Goal: Book appointment/travel/reservation

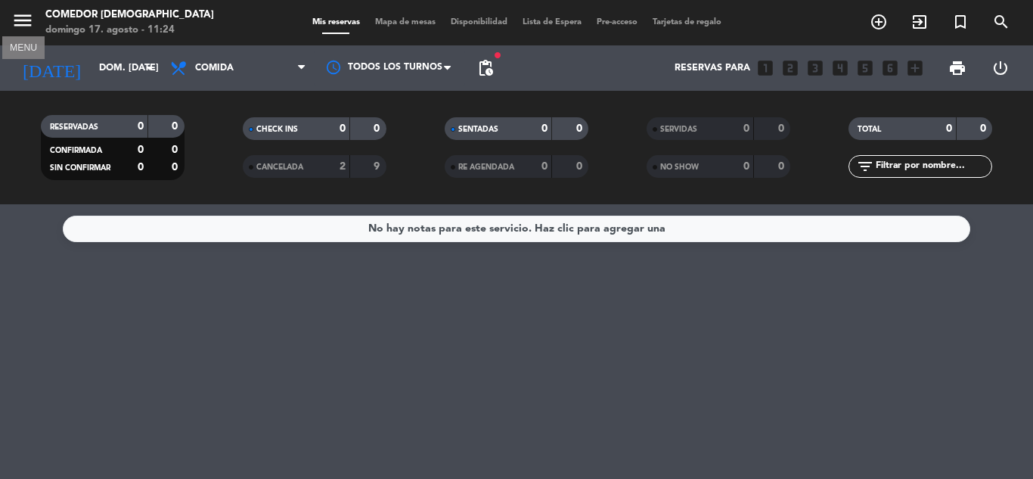
click at [20, 23] on icon "menu" at bounding box center [22, 20] width 23 height 23
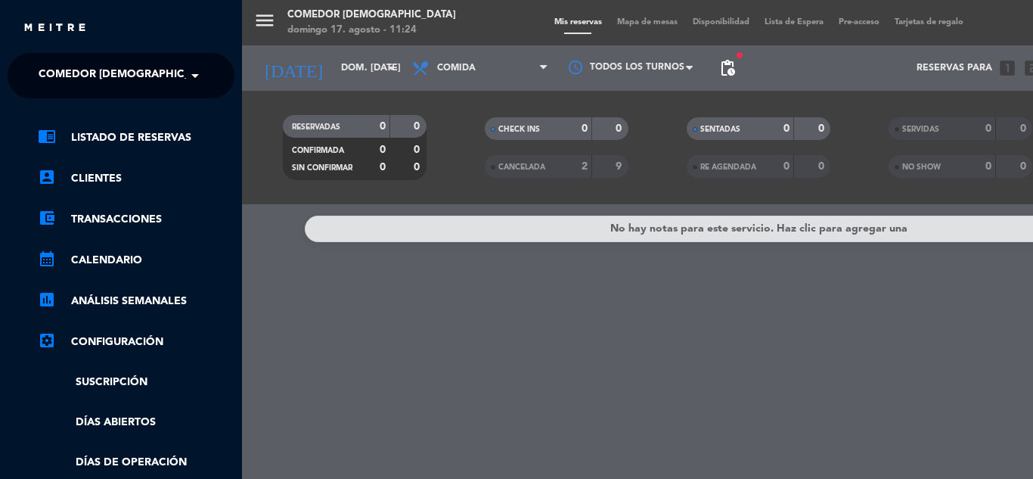
click at [172, 76] on div "× Comedor [DEMOGRAPHIC_DATA]" at bounding box center [109, 76] width 153 height 32
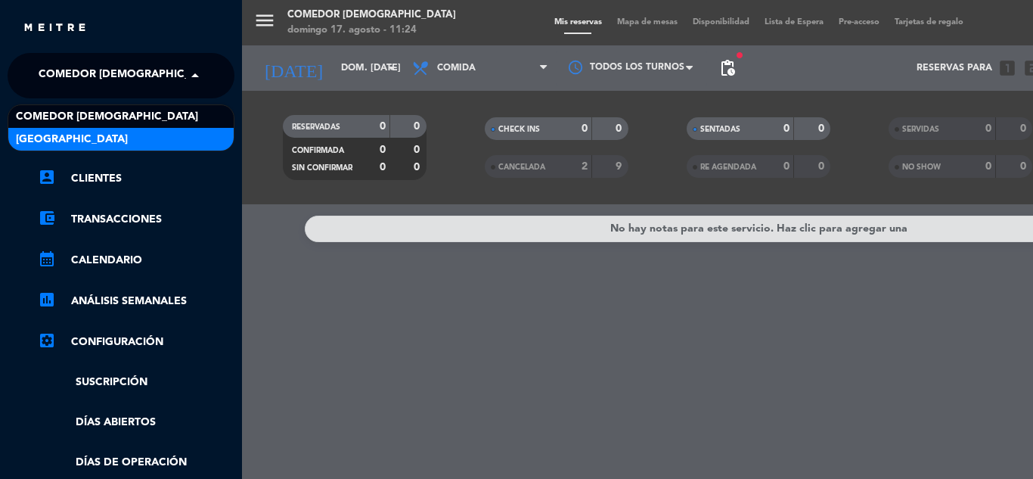
click at [145, 141] on div "[GEOGRAPHIC_DATA]" at bounding box center [120, 139] width 225 height 23
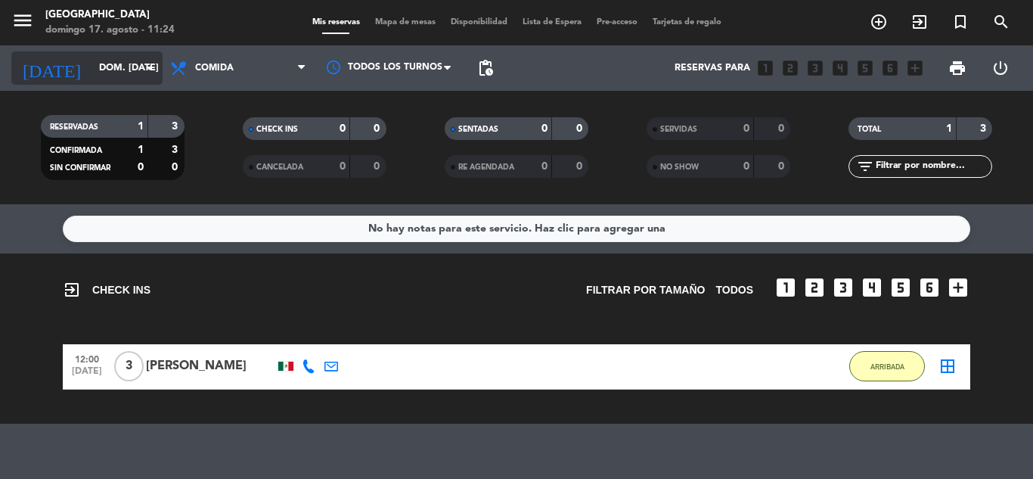
click at [107, 67] on input "dom. [DATE]" at bounding box center [155, 68] width 128 height 26
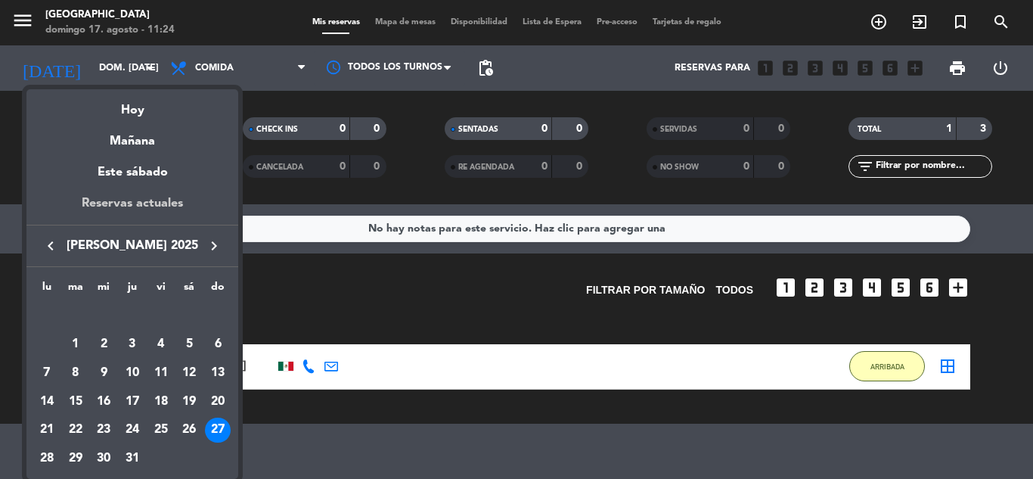
click at [127, 205] on div "Reservas actuales" at bounding box center [132, 209] width 212 height 31
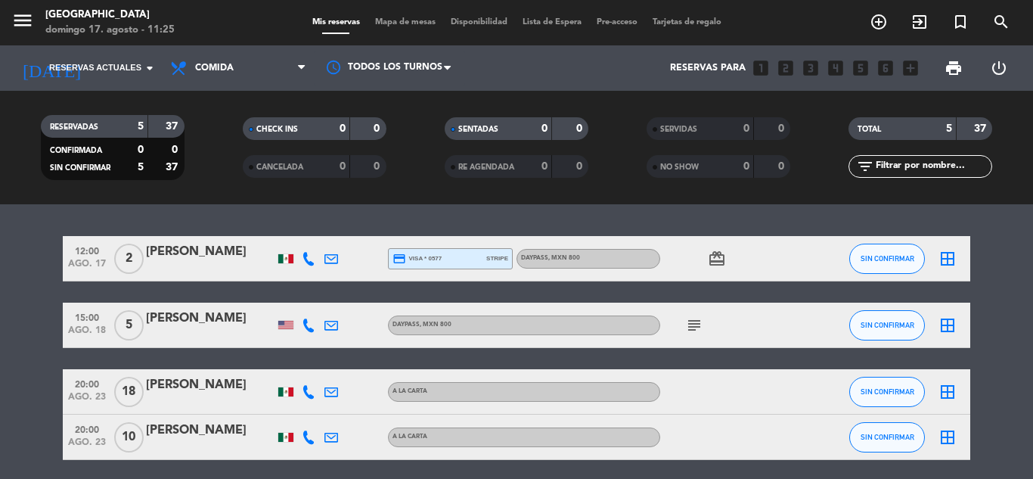
click at [24, 8] on span "menu" at bounding box center [28, 23] width 34 height 36
click at [23, 18] on icon "menu" at bounding box center [22, 20] width 23 height 23
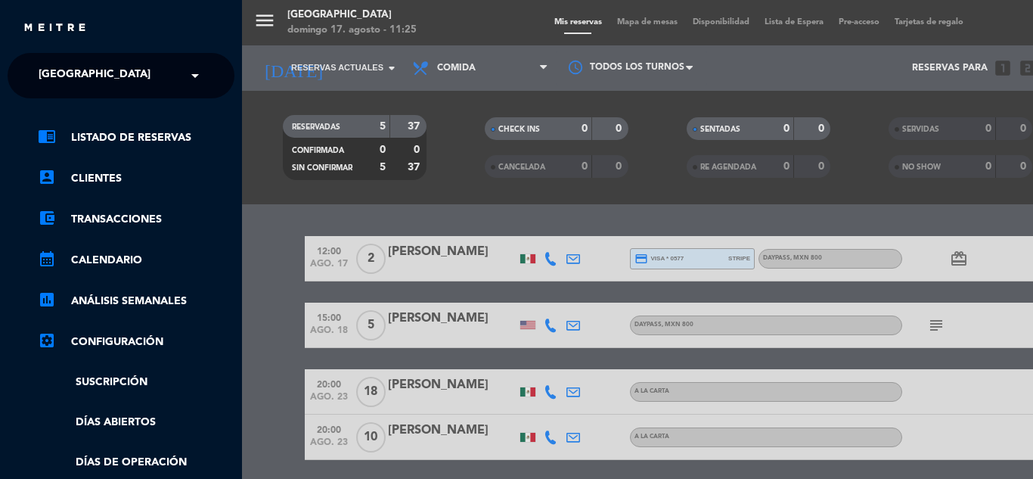
click at [171, 83] on div "× [GEOGRAPHIC_DATA]" at bounding box center [103, 76] width 141 height 32
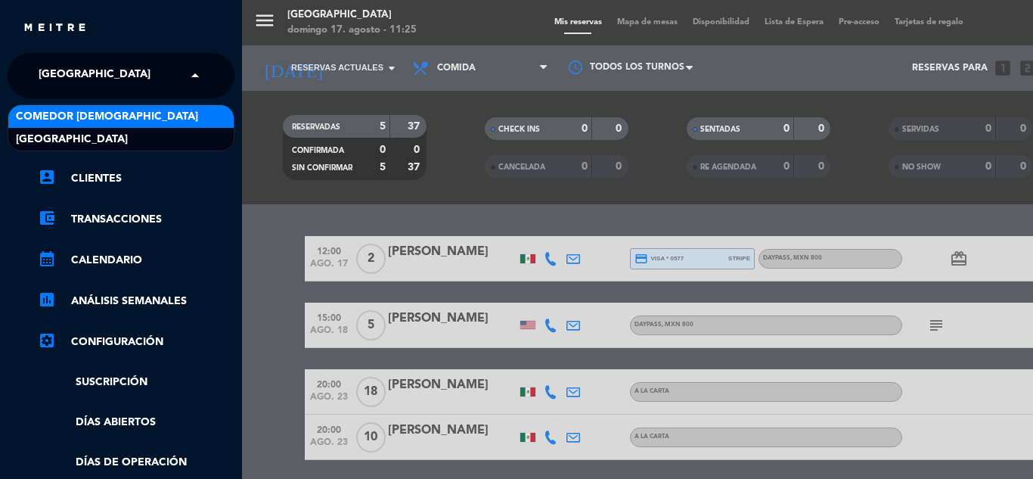
click at [138, 115] on div "Comedor [DEMOGRAPHIC_DATA]" at bounding box center [120, 116] width 225 height 23
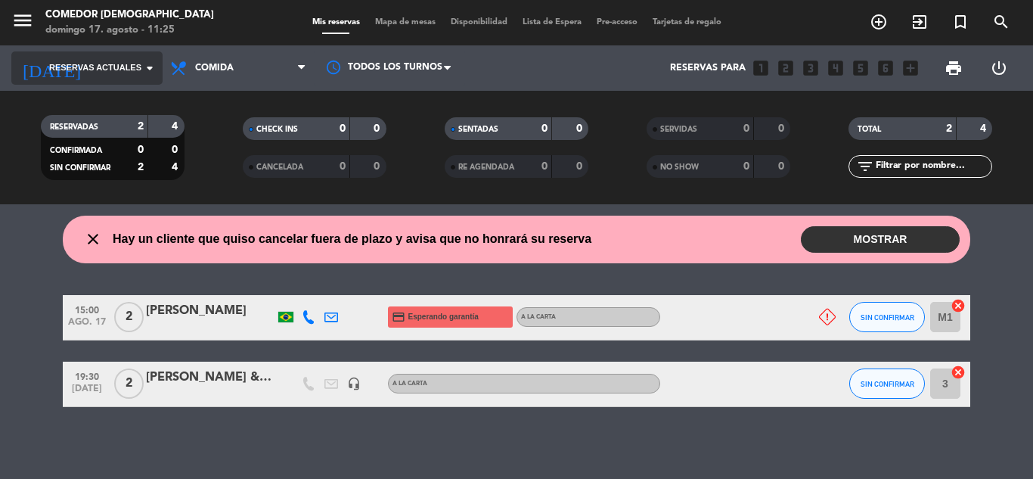
click at [131, 70] on span "Reservas actuales" at bounding box center [95, 68] width 92 height 14
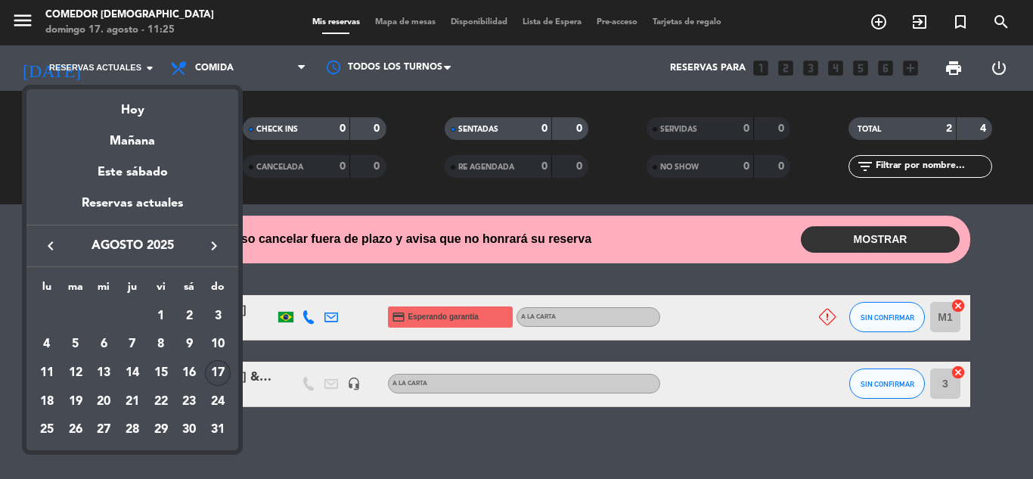
click at [137, 200] on div "Reservas actuales" at bounding box center [132, 209] width 212 height 31
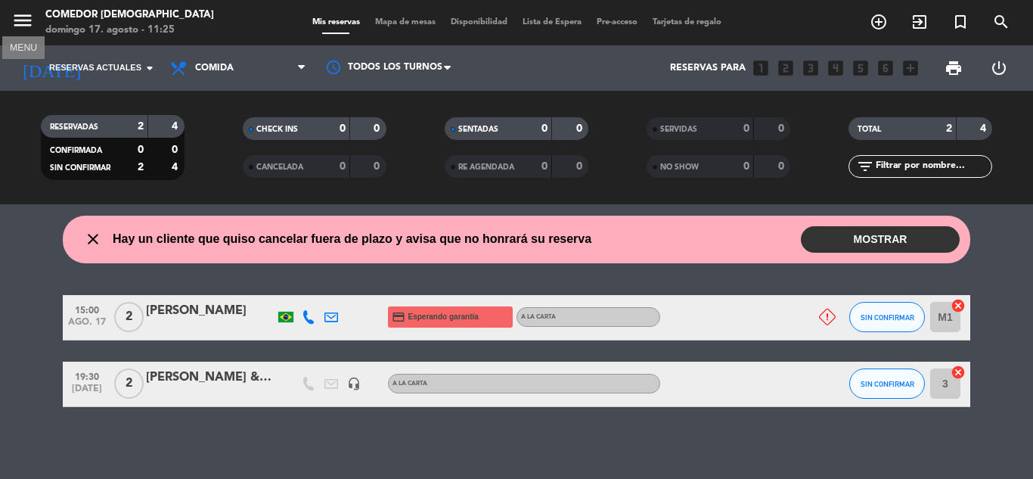
click at [19, 23] on icon "menu" at bounding box center [22, 20] width 23 height 23
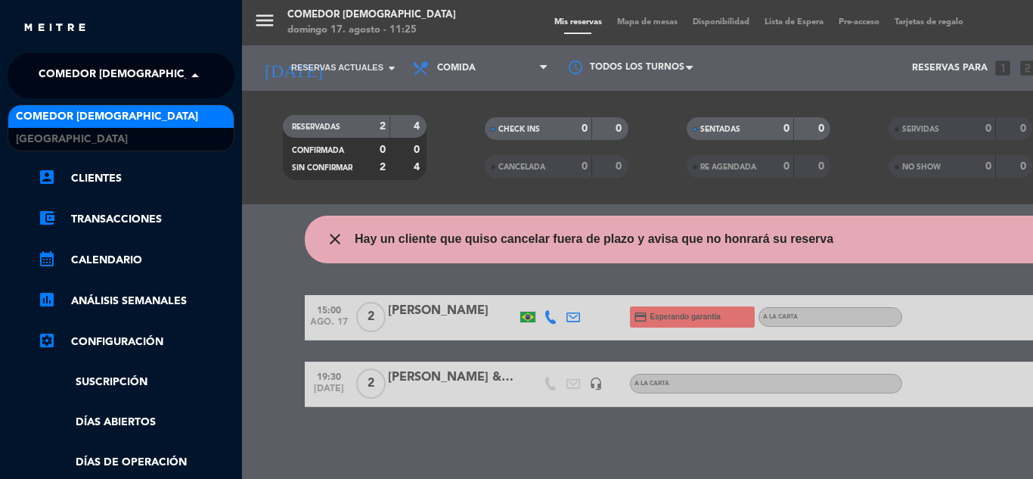
click at [122, 85] on span "Comedor [DEMOGRAPHIC_DATA]" at bounding box center [130, 76] width 182 height 32
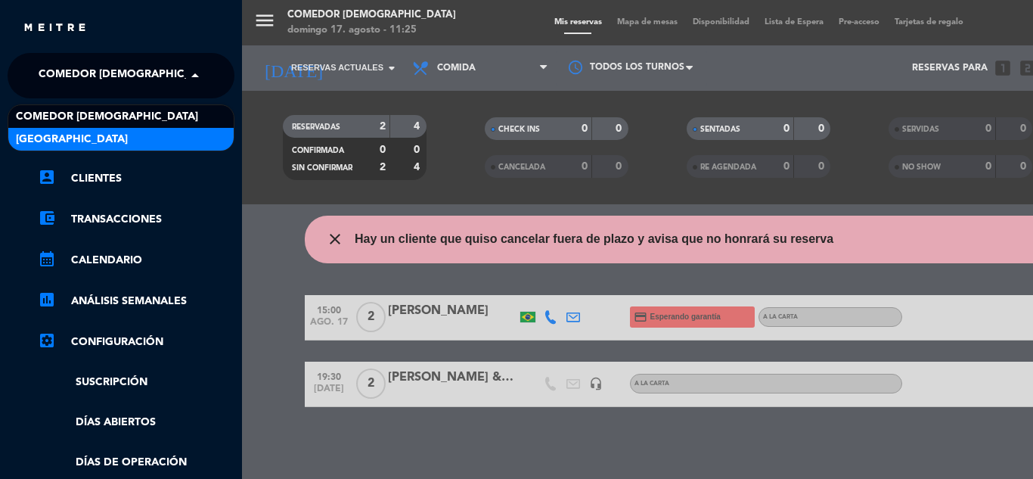
click at [127, 135] on span "[GEOGRAPHIC_DATA]" at bounding box center [72, 139] width 112 height 17
